Goal: Information Seeking & Learning: Learn about a topic

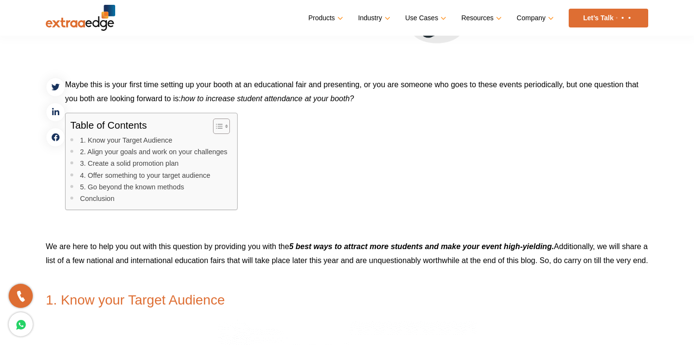
scroll to position [357, 0]
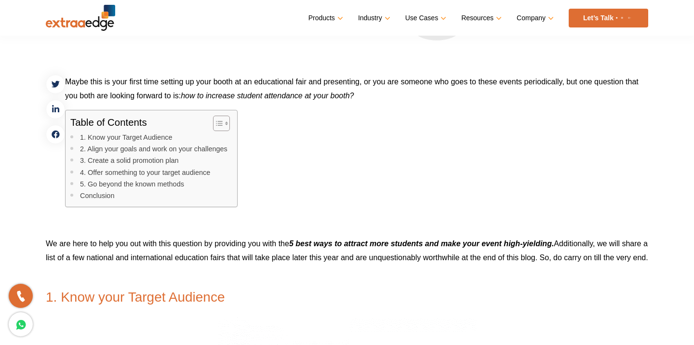
click at [148, 85] on span "Maybe this is your first time setting up your booth at an educational fair and …" at bounding box center [351, 89] width 573 height 22
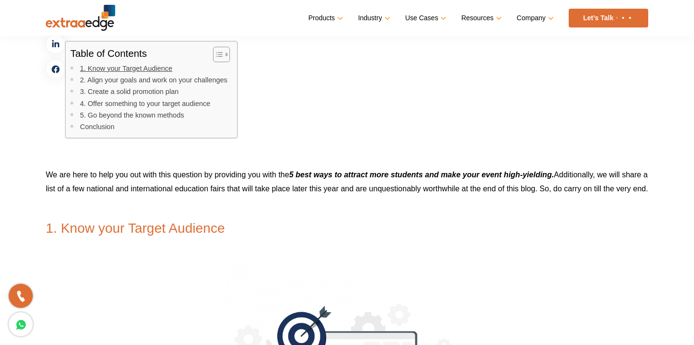
scroll to position [431, 0]
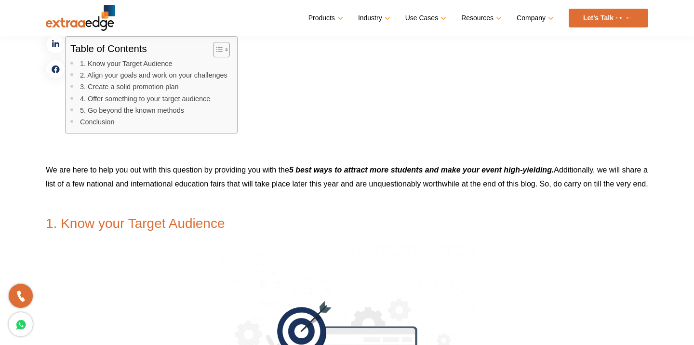
click at [132, 174] on p "We are here to help you out with this question by providing you with the 5 best…" at bounding box center [347, 177] width 602 height 28
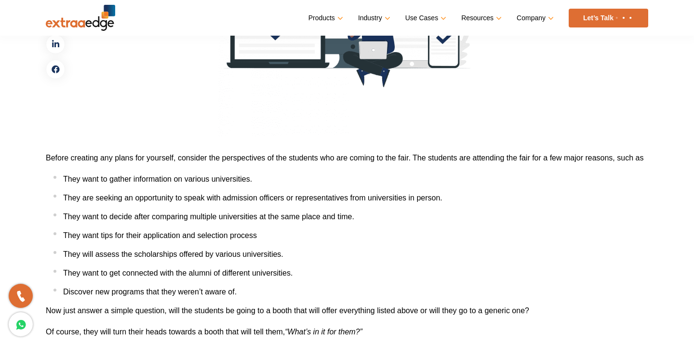
scroll to position [798, 0]
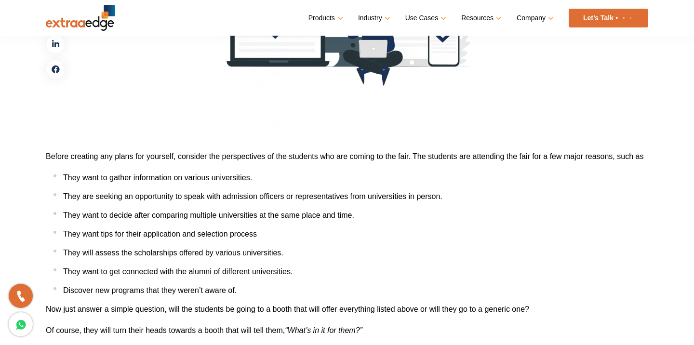
click at [132, 163] on p "Before creating any plans for yourself, consider the perspectives of the studen…" at bounding box center [347, 156] width 602 height 14
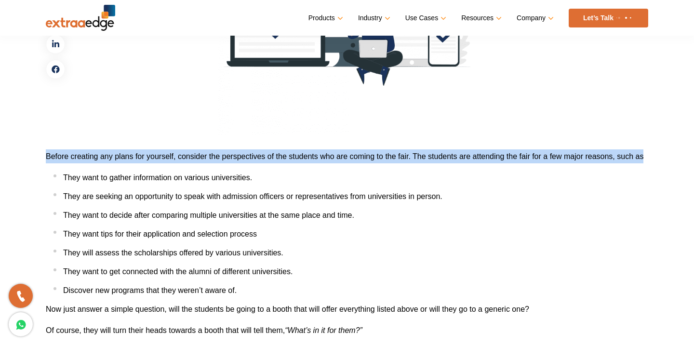
click at [132, 163] on p "Before creating any plans for yourself, consider the perspectives of the studen…" at bounding box center [347, 156] width 602 height 14
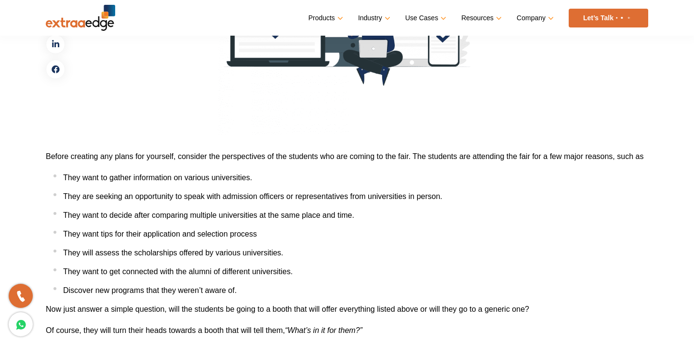
click at [132, 163] on p "Before creating any plans for yourself, consider the perspectives of the studen…" at bounding box center [347, 156] width 602 height 14
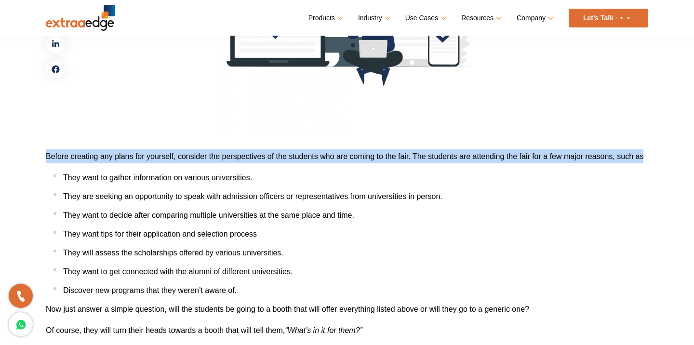
click at [140, 182] on span "They want to gather information on various universities." at bounding box center [157, 177] width 189 height 8
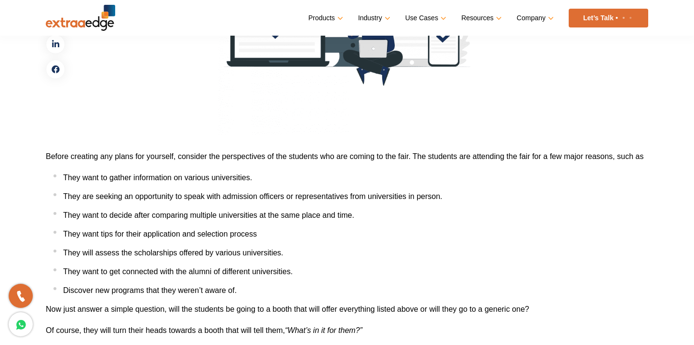
click at [140, 182] on span "They want to gather information on various universities." at bounding box center [157, 177] width 189 height 8
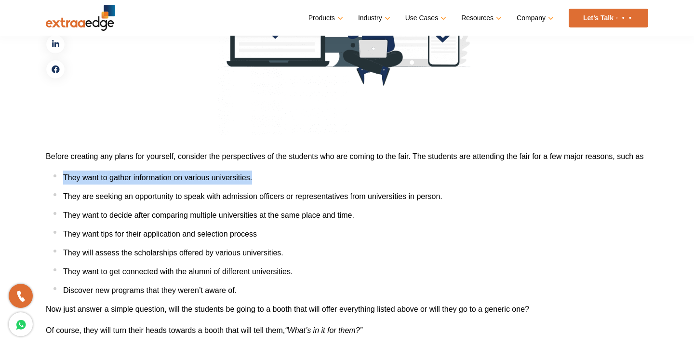
click at [135, 200] on span "They are seeking an opportunity to speak with admission officers or representat…" at bounding box center [252, 196] width 379 height 8
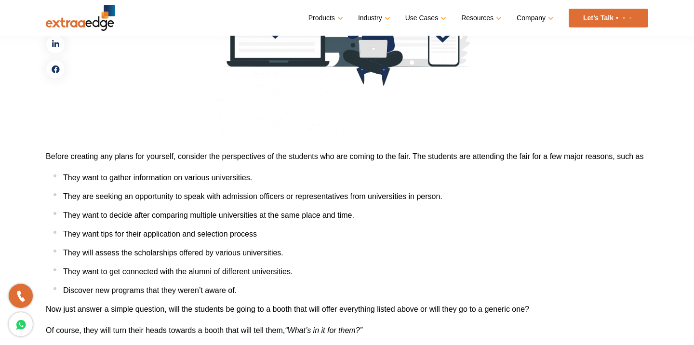
click at [135, 200] on span "They are seeking an opportunity to speak with admission officers or representat…" at bounding box center [252, 196] width 379 height 8
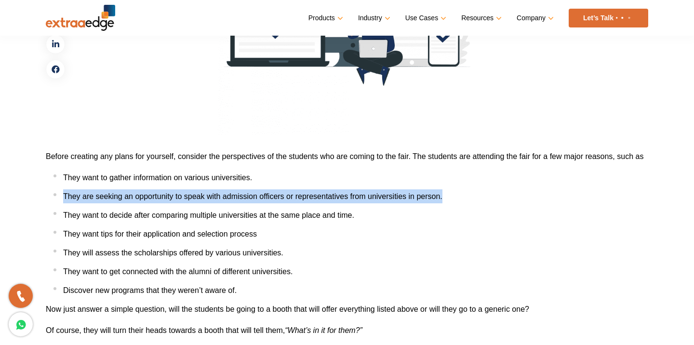
click at [132, 219] on span "They want to decide after comparing multiple universities at the same place and…" at bounding box center [208, 215] width 291 height 8
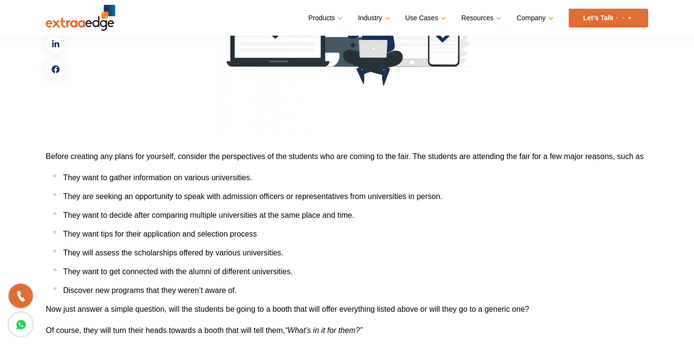
click at [132, 219] on span "They want to decide after comparing multiple universities at the same place and…" at bounding box center [208, 215] width 291 height 8
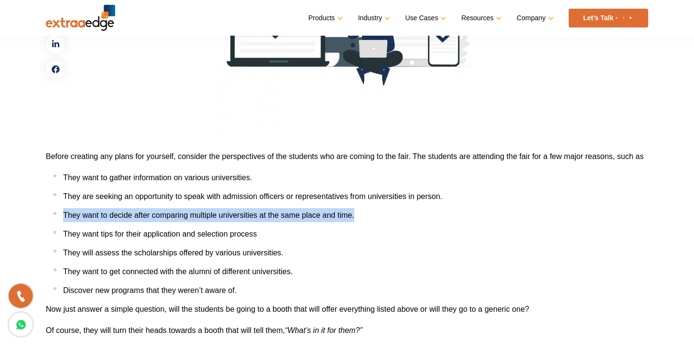
click at [138, 238] on span "They want tips for their application and selection process" at bounding box center [160, 234] width 194 height 8
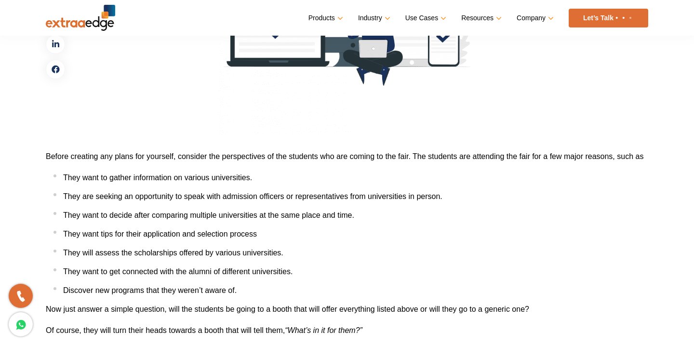
click at [138, 238] on span "They want tips for their application and selection process" at bounding box center [160, 234] width 194 height 8
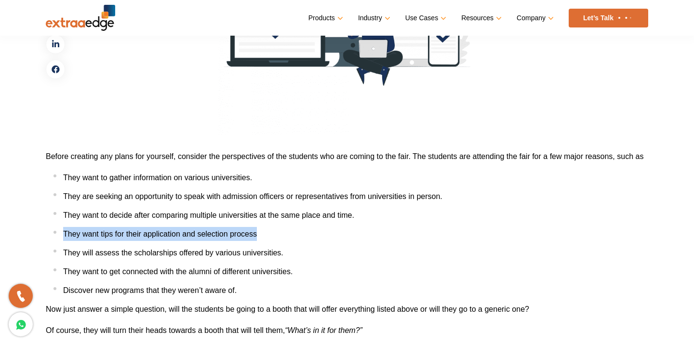
click at [146, 219] on span "They want to decide after comparing multiple universities at the same place and…" at bounding box center [208, 215] width 291 height 8
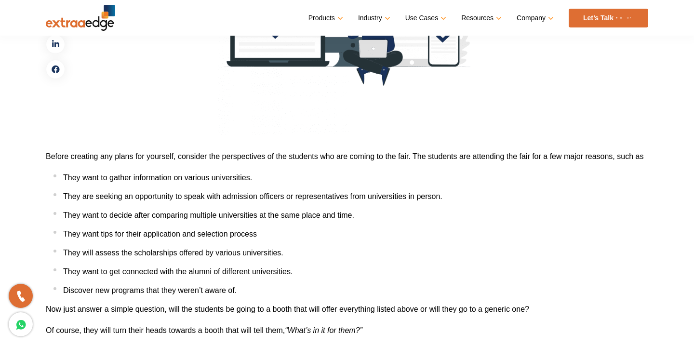
click at [146, 219] on span "They want to decide after comparing multiple universities at the same place and…" at bounding box center [208, 215] width 291 height 8
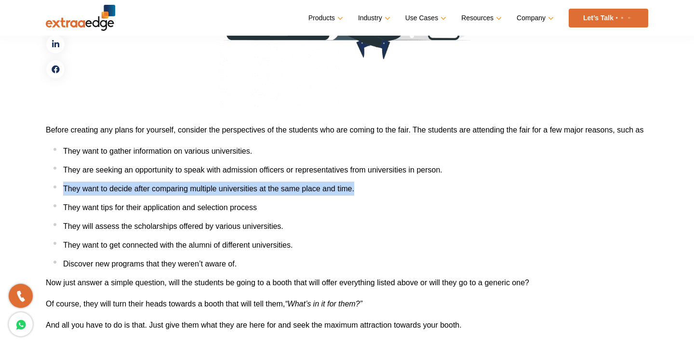
scroll to position [828, 0]
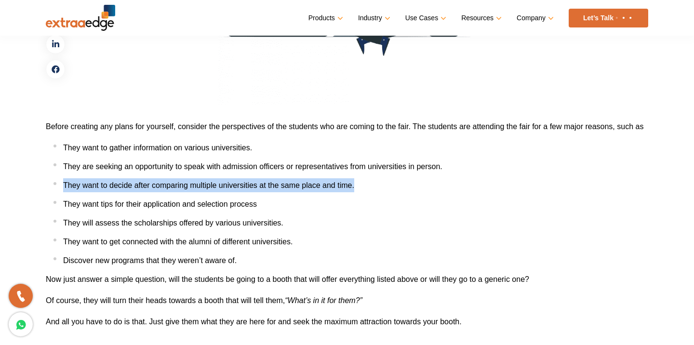
click at [143, 208] on span "They want tips for their application and selection process" at bounding box center [160, 204] width 194 height 8
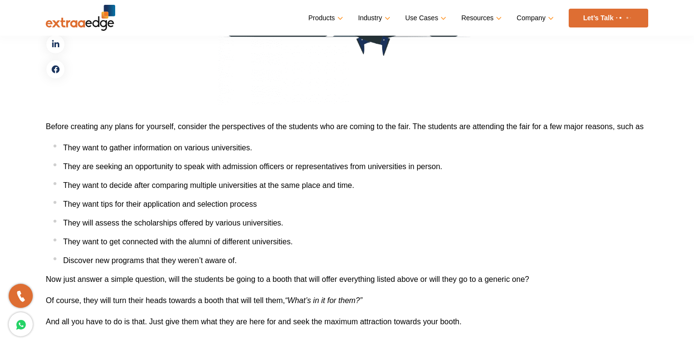
click at [143, 208] on span "They want tips for their application and selection process" at bounding box center [160, 204] width 194 height 8
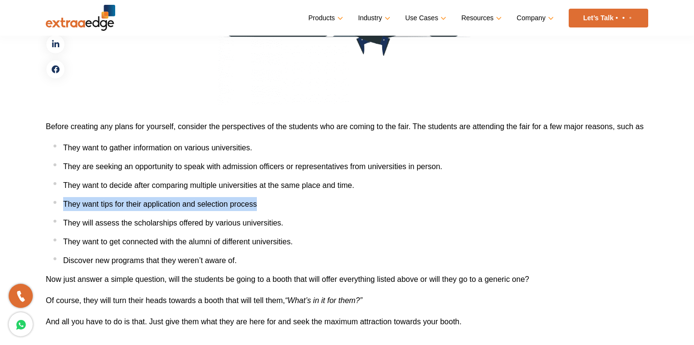
click at [138, 227] on span "They will assess the scholarships offered by various universities." at bounding box center [173, 223] width 220 height 8
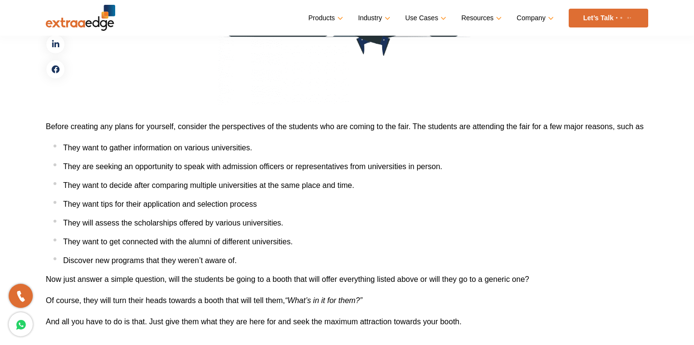
click at [138, 227] on span "They will assess the scholarships offered by various universities." at bounding box center [173, 223] width 220 height 8
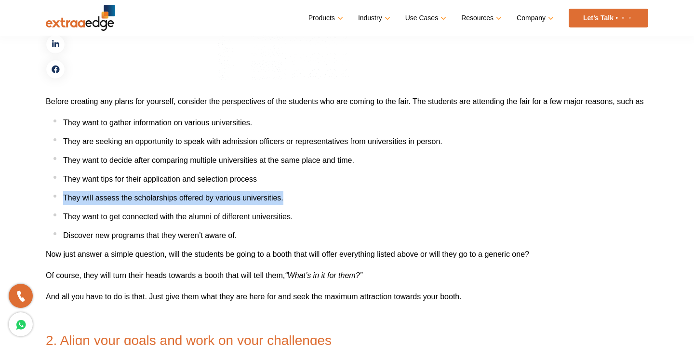
scroll to position [859, 0]
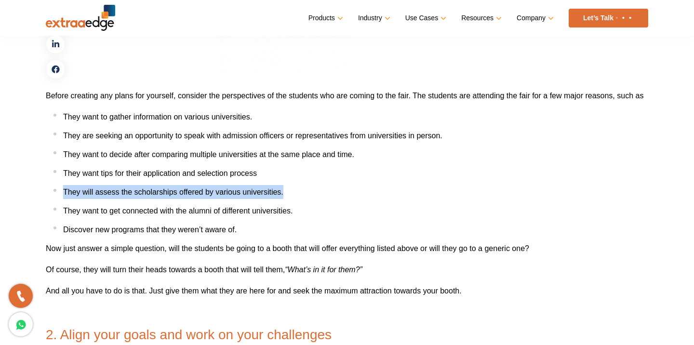
click at [133, 215] on span "They want to get connected with the alumni of different universities." at bounding box center [177, 211] width 229 height 8
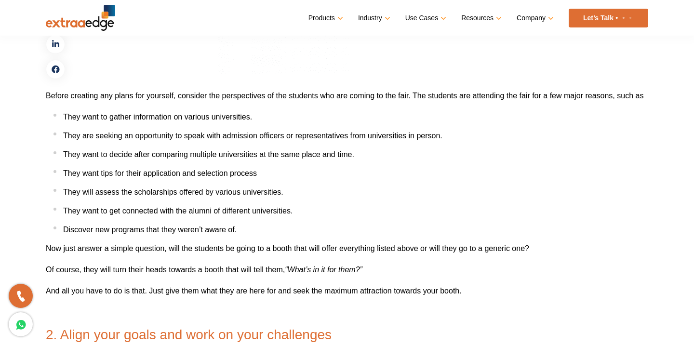
click at [133, 215] on span "They want to get connected with the alumni of different universities." at bounding box center [177, 211] width 229 height 8
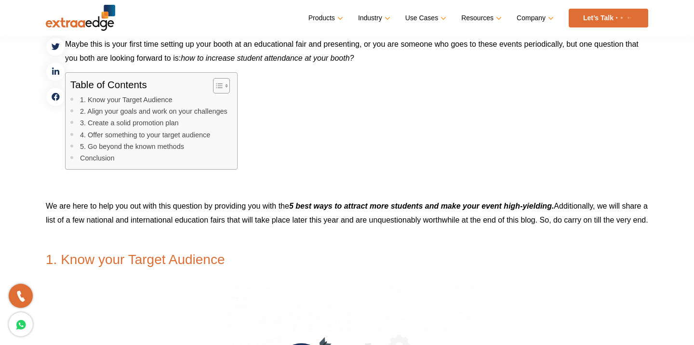
scroll to position [360, 0]
